Goal: Information Seeking & Learning: Learn about a topic

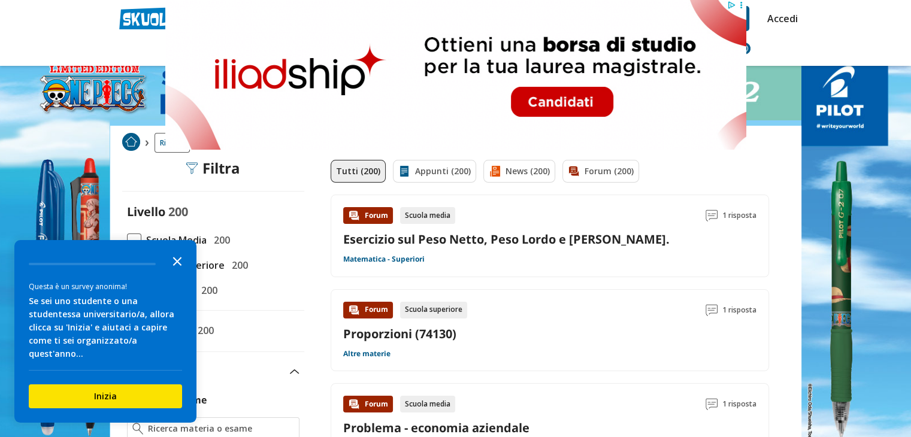
click at [175, 271] on icon "Close the survey" at bounding box center [177, 260] width 24 height 24
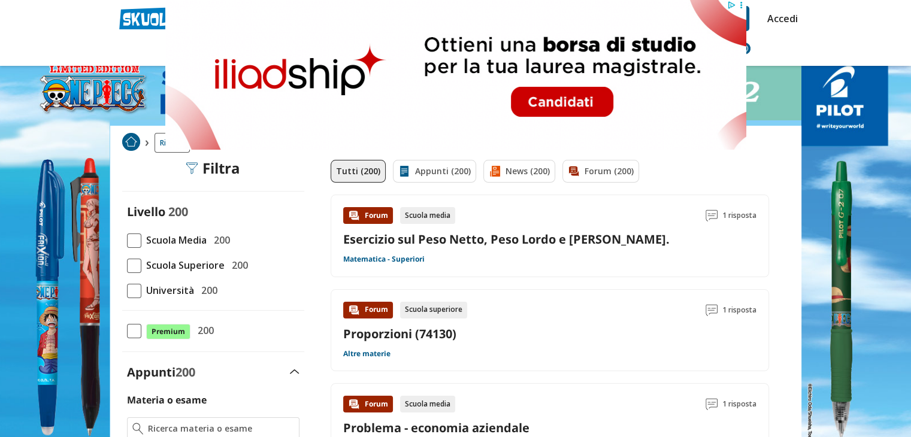
click at [140, 263] on span at bounding box center [134, 266] width 14 height 14
click at [127, 265] on input "Scuola Superiore 200" at bounding box center [127, 265] width 0 height 0
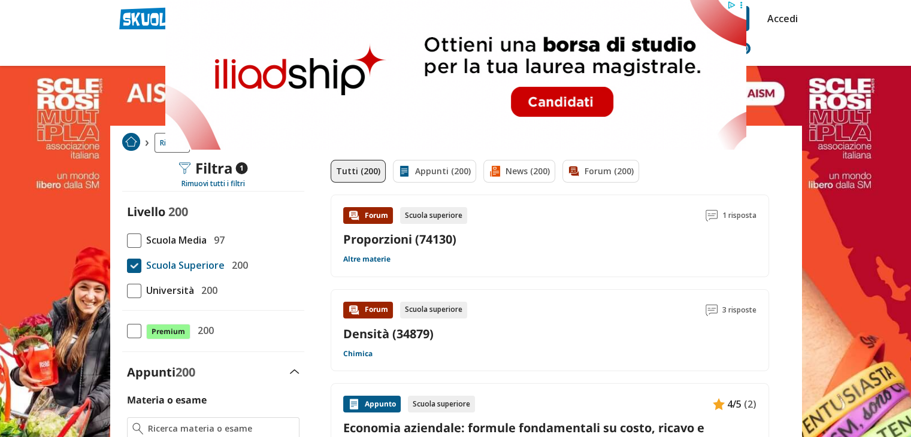
click at [714, 216] on img at bounding box center [711, 216] width 12 height 12
